Goal: Contribute content: Add original content to the website for others to see

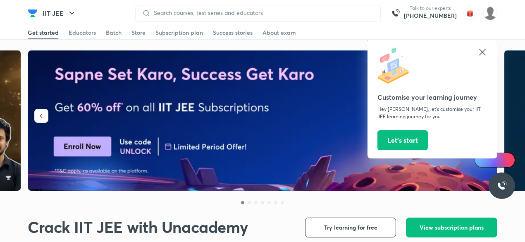
click at [479, 52] on icon at bounding box center [482, 52] width 10 height 10
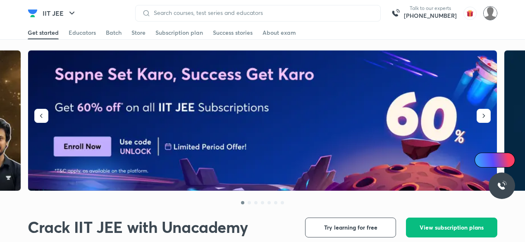
click at [494, 17] on img at bounding box center [490, 13] width 14 height 14
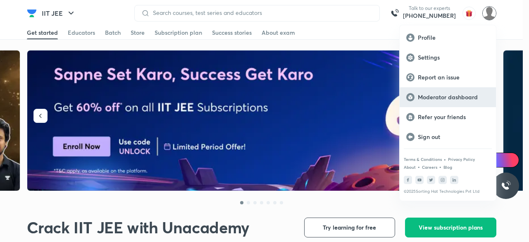
click at [447, 102] on div "Moderator dashboard" at bounding box center [447, 97] width 96 height 20
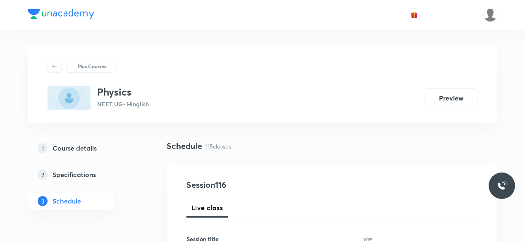
scroll to position [136, 0]
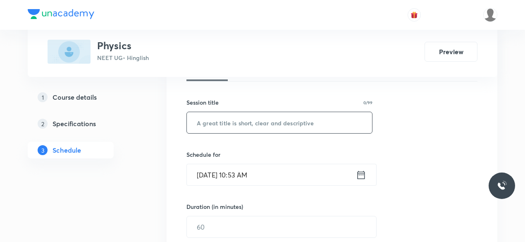
click at [225, 120] on input "text" at bounding box center [279, 122] width 185 height 21
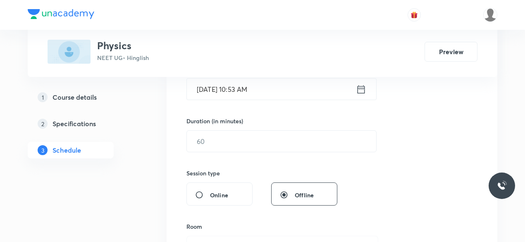
scroll to position [221, 0]
type input "PROBLEMS ON STRING STANDING WAVES"
click at [275, 90] on input "Oct 8, 2025, 10:53 AM" at bounding box center [271, 89] width 169 height 21
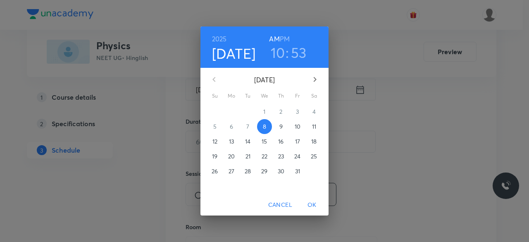
click at [286, 40] on h6 "PM" at bounding box center [285, 39] width 10 height 12
click at [277, 54] on h3 "10" at bounding box center [278, 52] width 14 height 17
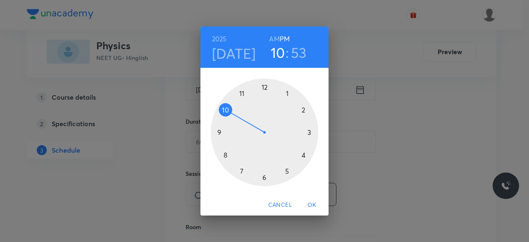
click at [266, 89] on div at bounding box center [264, 131] width 107 height 107
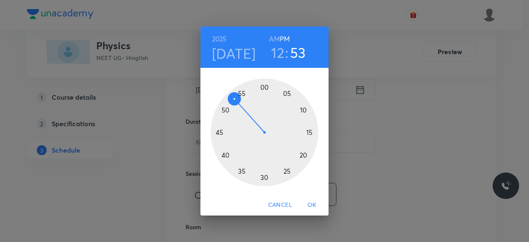
click at [266, 89] on div at bounding box center [264, 131] width 107 height 107
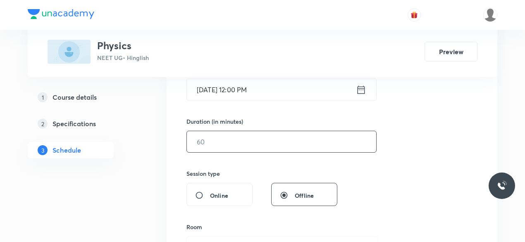
click at [233, 138] on input "text" at bounding box center [281, 141] width 189 height 21
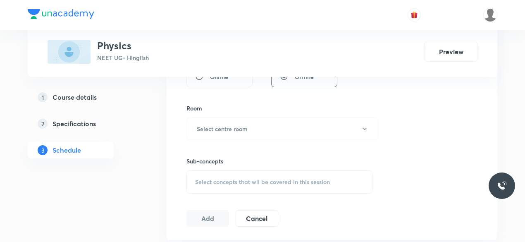
scroll to position [339, 0]
type input "55"
click at [210, 129] on h6 "Select centre room" at bounding box center [222, 129] width 51 height 9
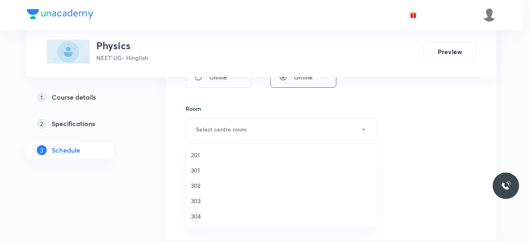
click at [199, 171] on span "301" at bounding box center [281, 170] width 181 height 9
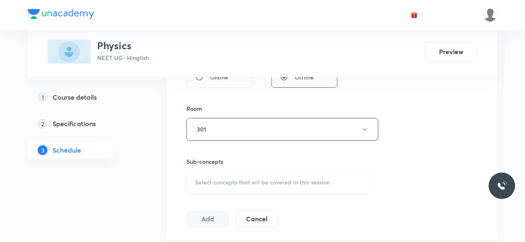
click at [209, 185] on div "Select concepts that wil be covered in this session" at bounding box center [279, 182] width 186 height 23
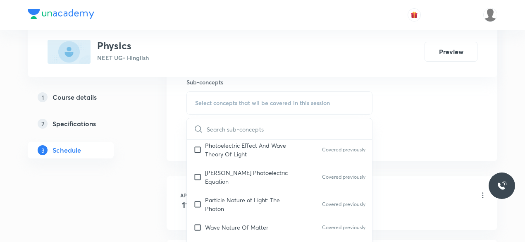
scroll to position [12494, 0]
checkbox input "true"
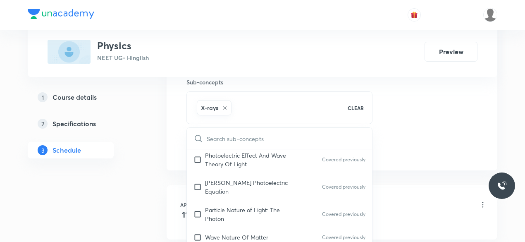
checkbox input "true"
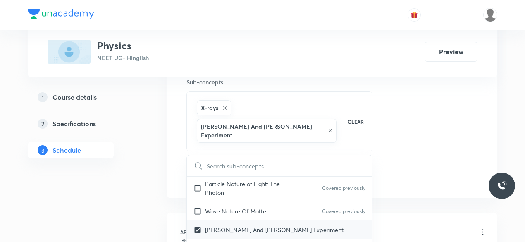
scroll to position [12547, 0]
checkbox input "true"
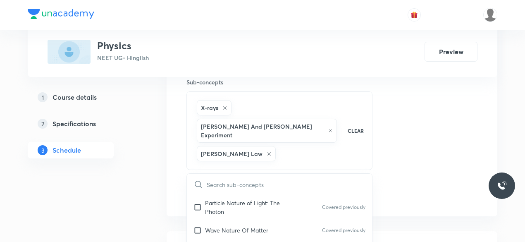
scroll to position [519, 0]
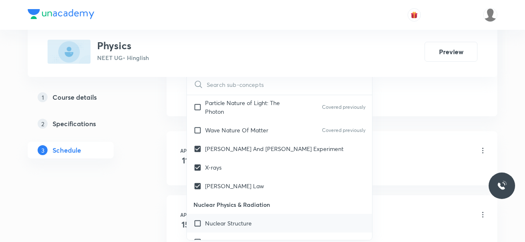
click at [248, 214] on div "Nuclear Structure" at bounding box center [279, 223] width 185 height 19
checkbox input "true"
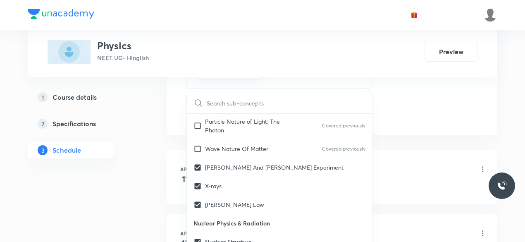
checkbox input "true"
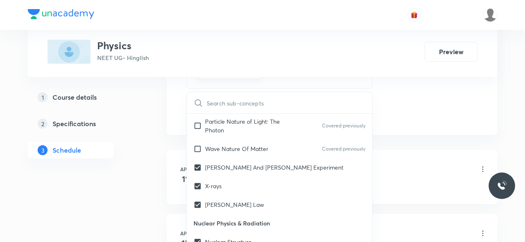
checkbox input "true"
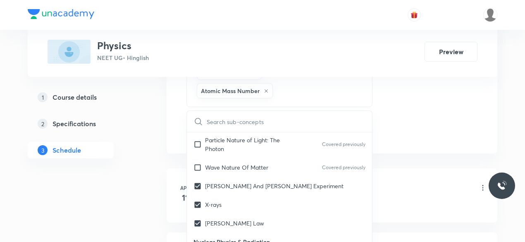
checkbox input "true"
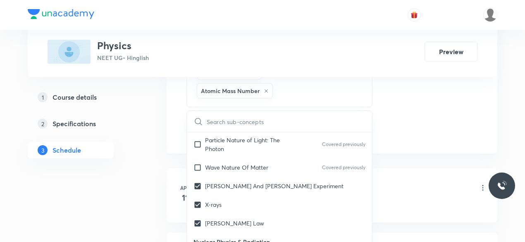
checkbox input "true"
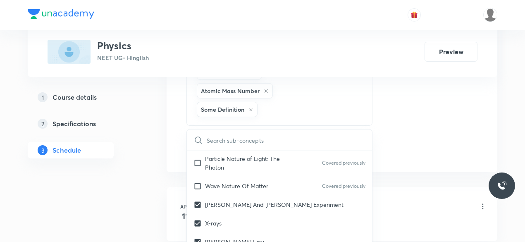
checkbox input "true"
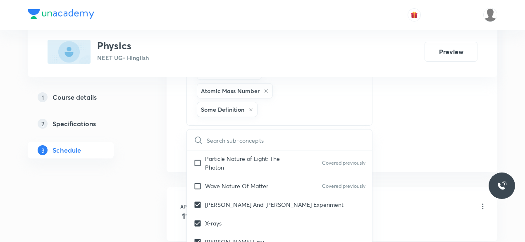
checkbox input "true"
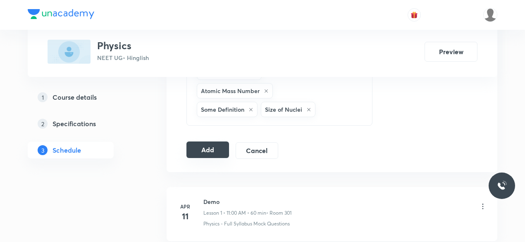
click at [205, 141] on button "Add" at bounding box center [207, 149] width 43 height 17
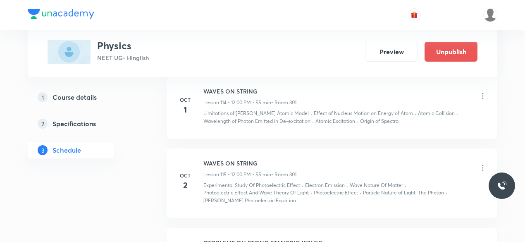
scroll to position [8139, 0]
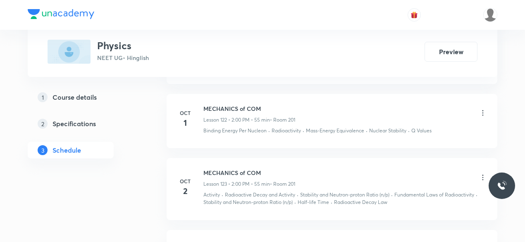
scroll to position [9003, 0]
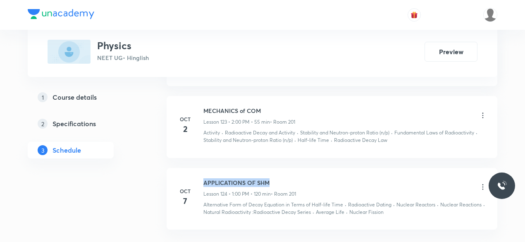
drag, startPoint x: 271, startPoint y: 117, endPoint x: 202, endPoint y: 118, distance: 69.8
click at [202, 178] on div "Oct 7 APPLICATIONS OF SHM Lesson 124 • 1:00 PM • 120 min • Room 201 Alternative…" at bounding box center [332, 197] width 310 height 38
copy h6 "APPLICATIONS OF SHM"
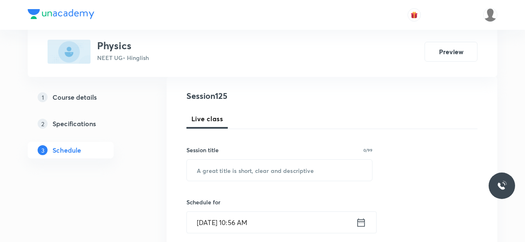
scroll to position [88, 0]
click at [213, 173] on input "text" at bounding box center [279, 170] width 185 height 21
paste input "APPLICATIONS OF SHM"
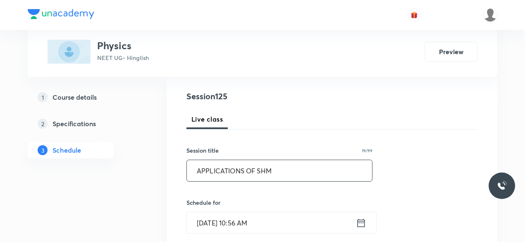
scroll to position [163, 0]
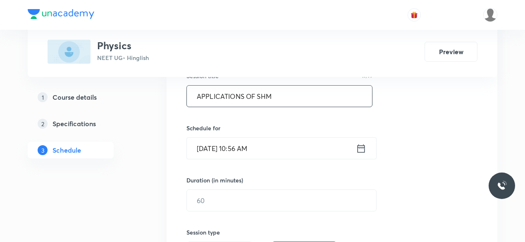
type input "APPLICATIONS OF SHM"
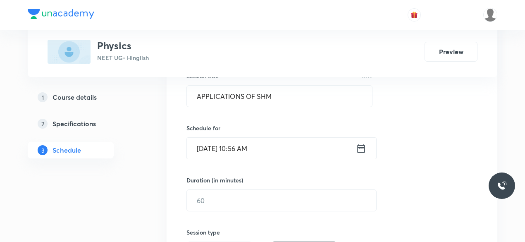
click at [253, 150] on input "Oct 8, 2025, 10:56 AM" at bounding box center [271, 148] width 169 height 21
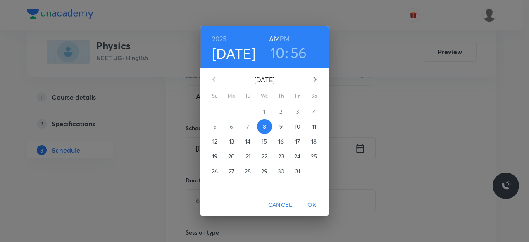
click at [283, 38] on h6 "PM" at bounding box center [285, 39] width 10 height 12
click at [278, 50] on h3 "10" at bounding box center [277, 52] width 14 height 17
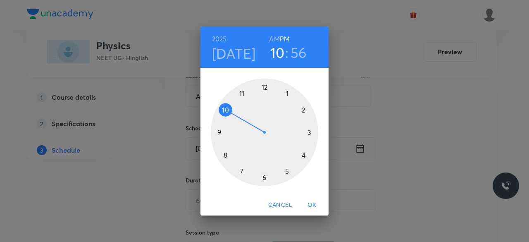
click at [286, 94] on div at bounding box center [264, 131] width 107 height 107
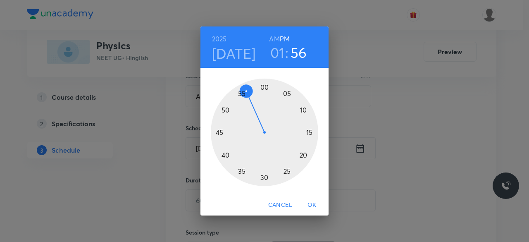
click at [264, 89] on div at bounding box center [264, 131] width 107 height 107
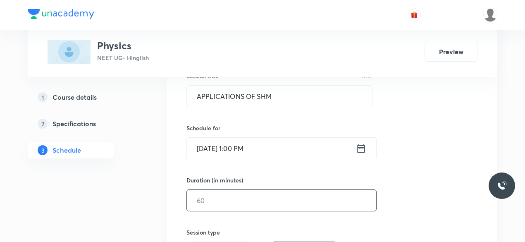
click at [226, 197] on input "text" at bounding box center [281, 200] width 189 height 21
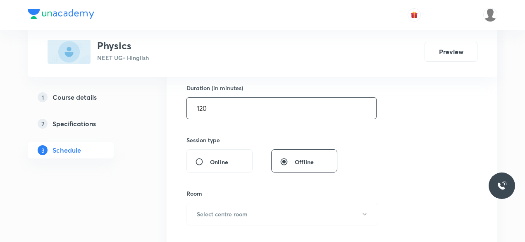
scroll to position [256, 0]
type input "120"
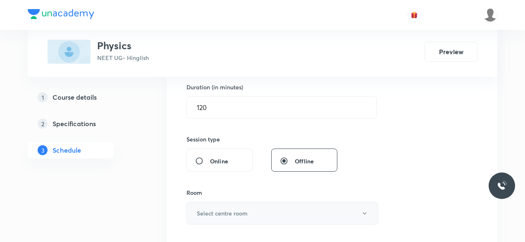
click at [209, 209] on h6 "Select centre room" at bounding box center [222, 213] width 51 height 9
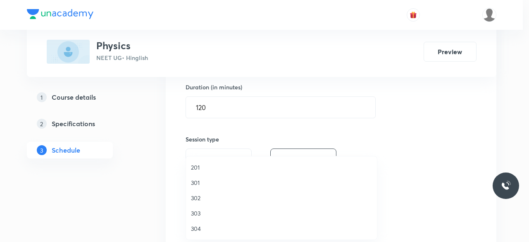
click at [197, 166] on span "201" at bounding box center [281, 167] width 181 height 9
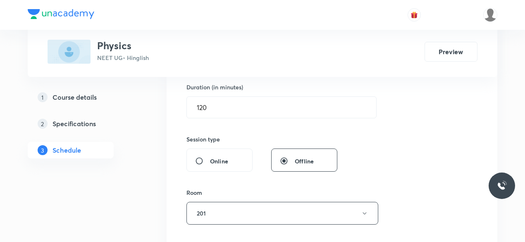
scroll to position [373, 0]
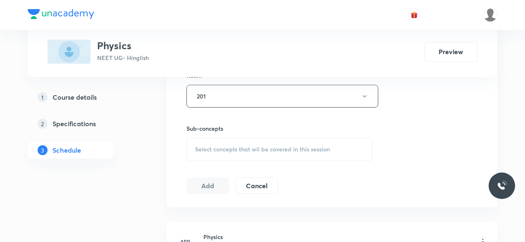
click at [238, 146] on span "Select concepts that wil be covered in this session" at bounding box center [262, 149] width 135 height 7
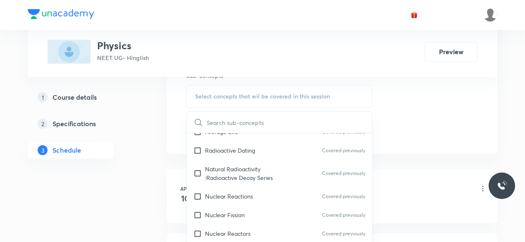
scroll to position [13090, 0]
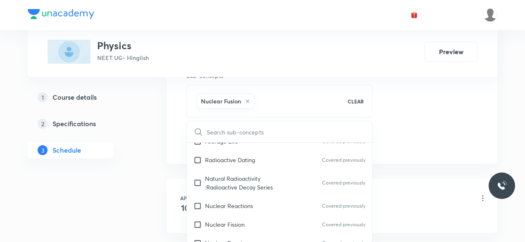
checkbox input "true"
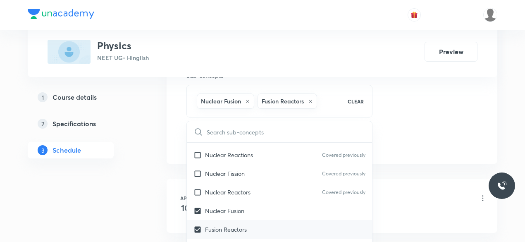
scroll to position [13141, 0]
checkbox input "true"
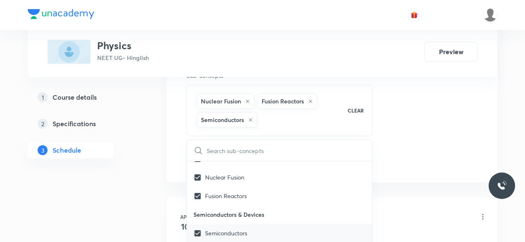
scroll to position [13193, 0]
checkbox input "true"
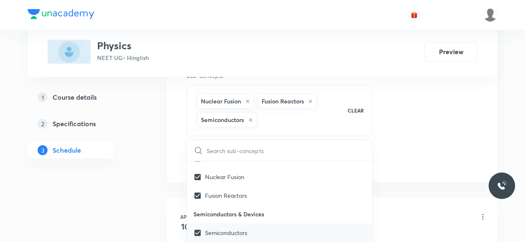
checkbox input "true"
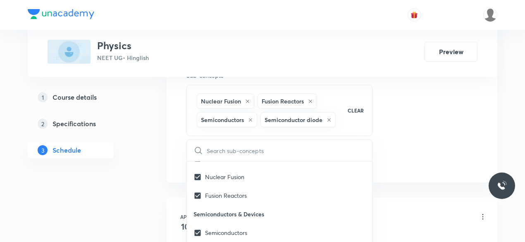
checkbox input "true"
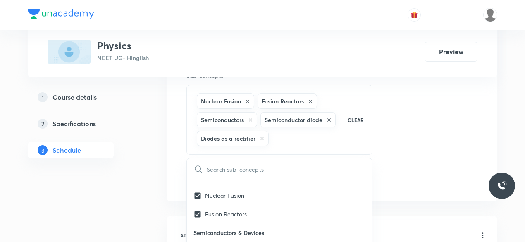
checkbox input "true"
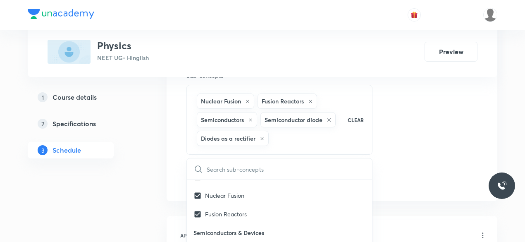
checkbox input "true"
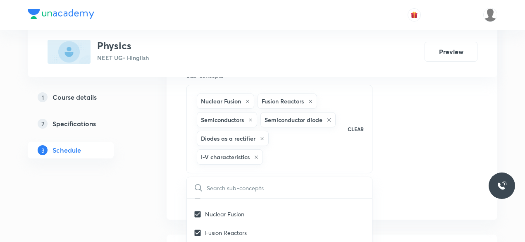
scroll to position [13233, 0]
checkbox input "true"
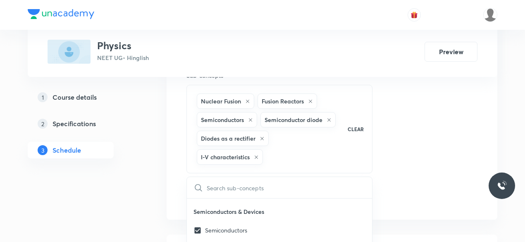
checkbox input "true"
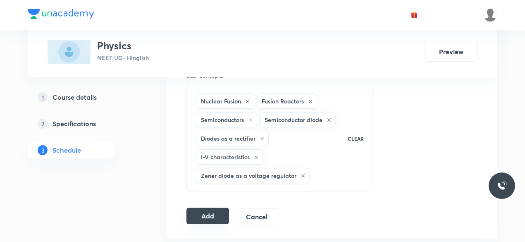
click at [200, 208] on button "Add" at bounding box center [207, 215] width 43 height 17
